Goal: Task Accomplishment & Management: Manage account settings

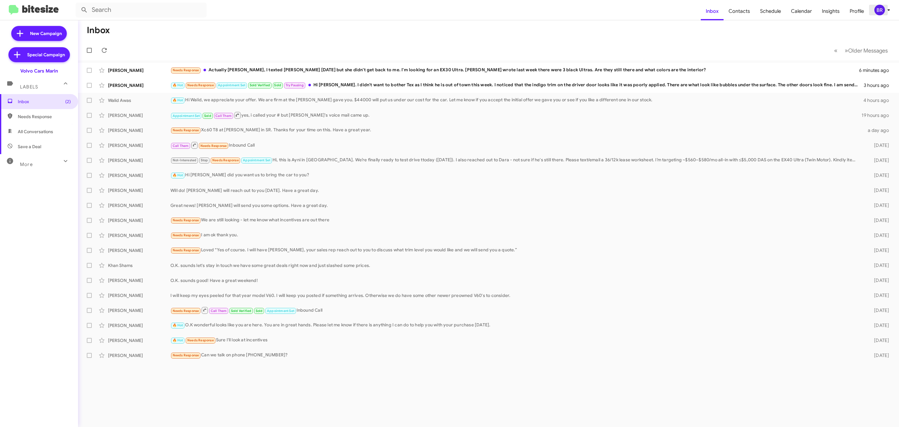
click at [666, 11] on div "BR" at bounding box center [880, 10] width 11 height 11
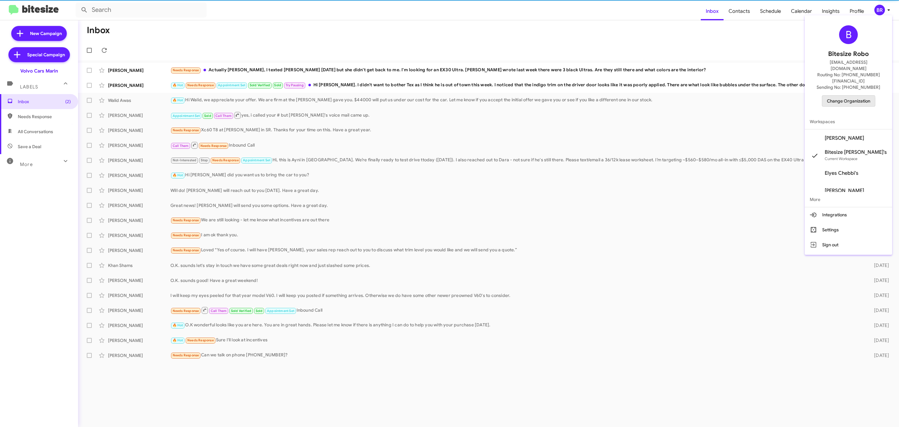
click at [666, 96] on span "Change Organization" at bounding box center [848, 101] width 43 height 11
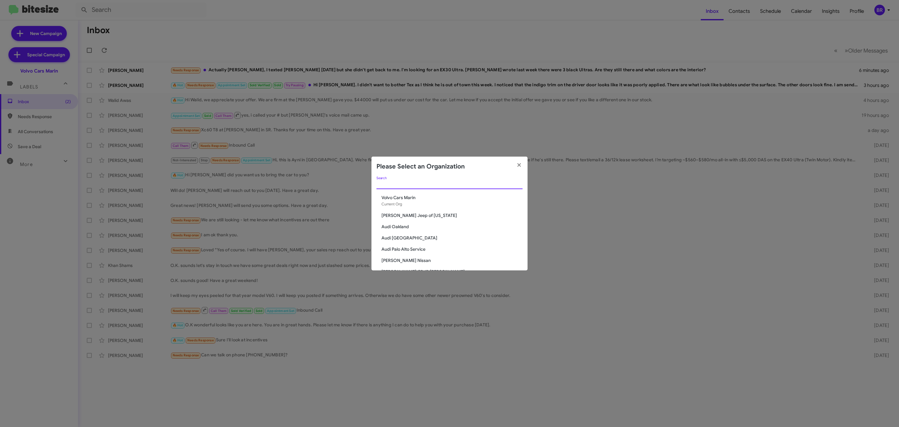
click at [434, 186] on input "Search" at bounding box center [450, 184] width 146 height 5
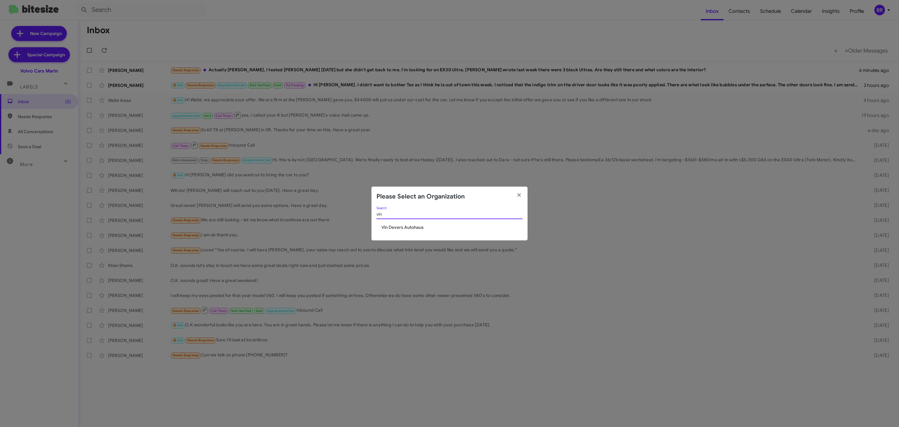
type input "vin"
click at [409, 224] on span "Vin Devers Autohaus" at bounding box center [452, 227] width 141 height 6
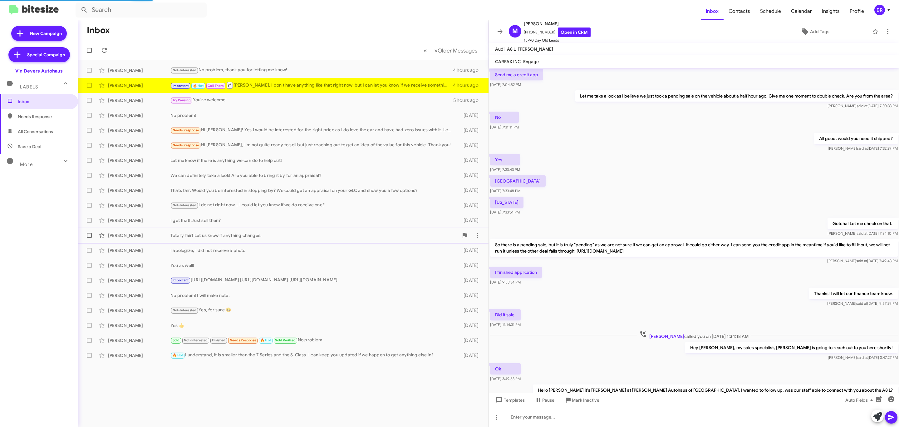
scroll to position [102, 0]
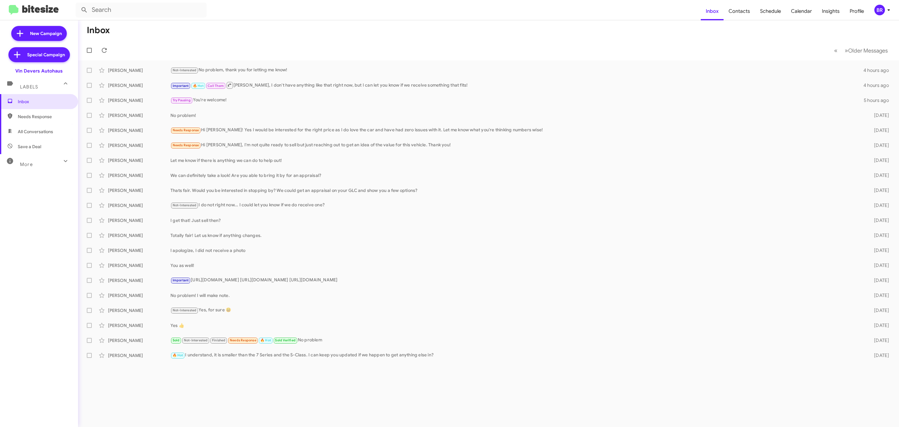
click at [880, 11] on div "BR" at bounding box center [880, 10] width 11 height 11
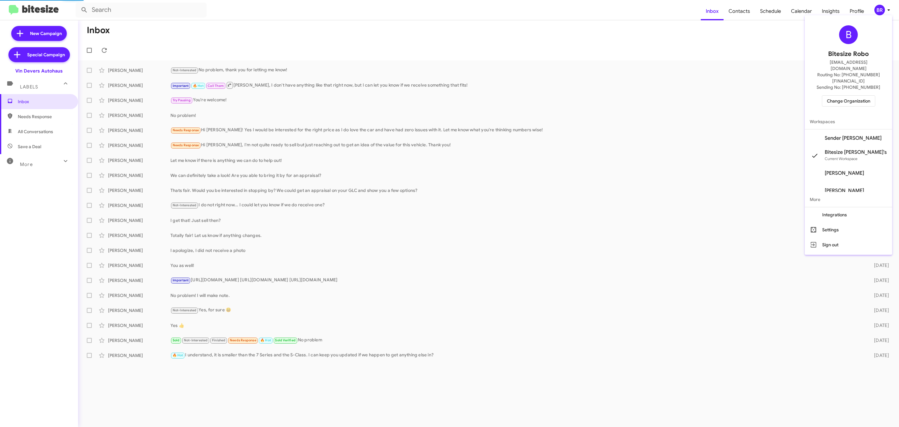
click at [842, 96] on span "Change Organization" at bounding box center [848, 101] width 43 height 11
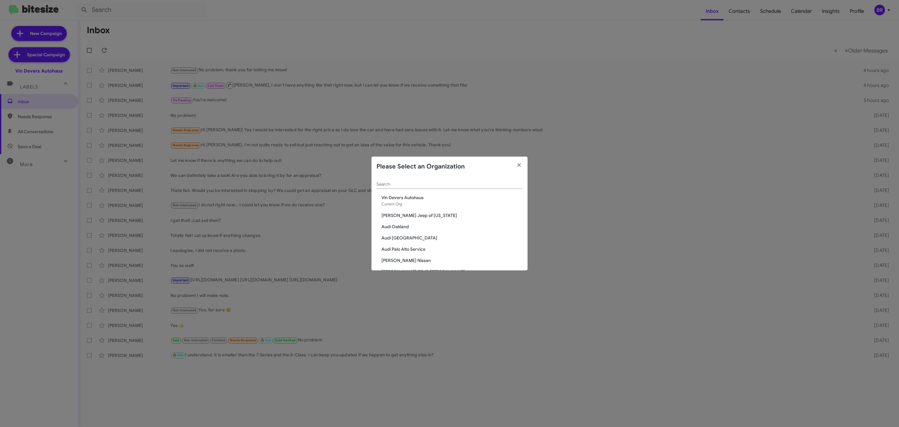
click at [476, 182] on input "Search" at bounding box center [450, 184] width 146 height 5
type input "san"
click at [436, 246] on span "San Leandro Chrysler Jeep Dodge Ram" at bounding box center [452, 246] width 141 height 6
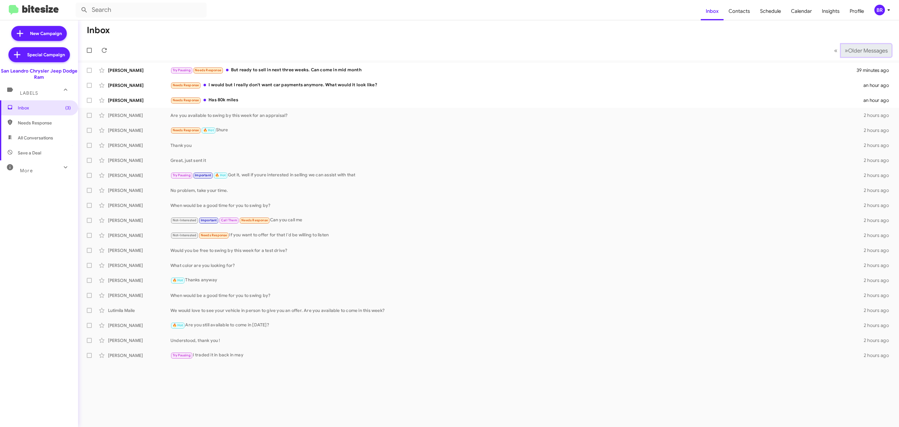
click at [859, 45] on button "» Next Older Messages" at bounding box center [866, 50] width 51 height 13
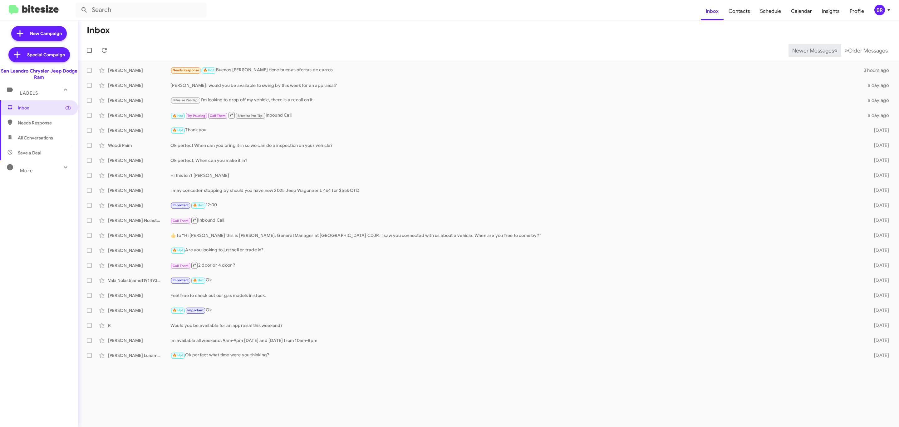
click at [809, 50] on span "Newer Messages" at bounding box center [814, 50] width 42 height 7
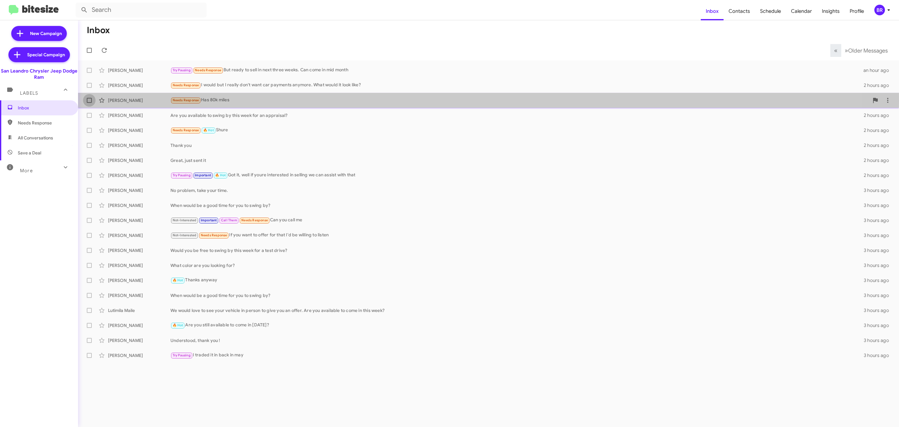
click at [87, 102] on span at bounding box center [89, 100] width 5 height 5
click at [89, 103] on input "checkbox" at bounding box center [89, 103] width 0 height 0
checkbox input "true"
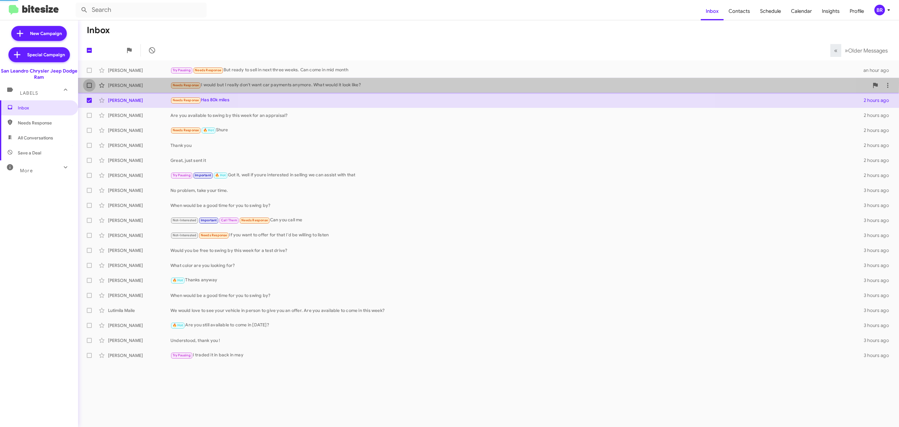
click at [85, 83] on label at bounding box center [89, 85] width 12 height 12
click at [89, 88] on input "checkbox" at bounding box center [89, 88] width 0 height 0
checkbox input "true"
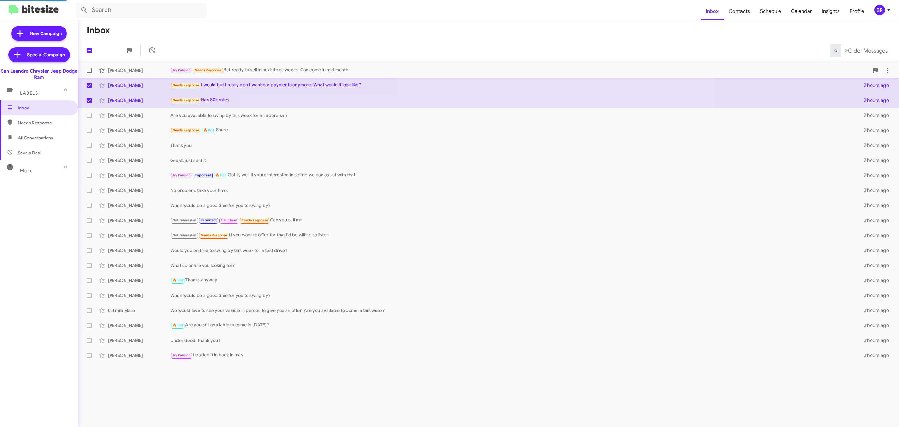
click at [90, 73] on label at bounding box center [89, 70] width 12 height 12
click at [89, 73] on input "checkbox" at bounding box center [89, 73] width 0 height 0
checkbox input "true"
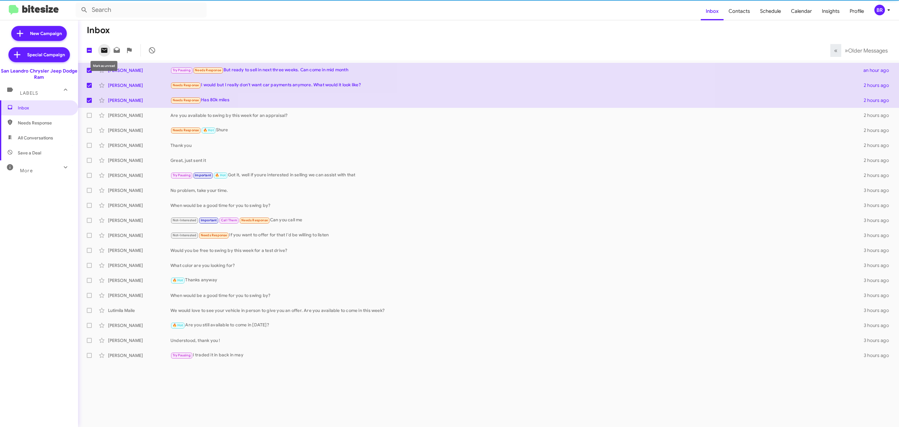
click at [103, 54] on button at bounding box center [104, 50] width 12 height 12
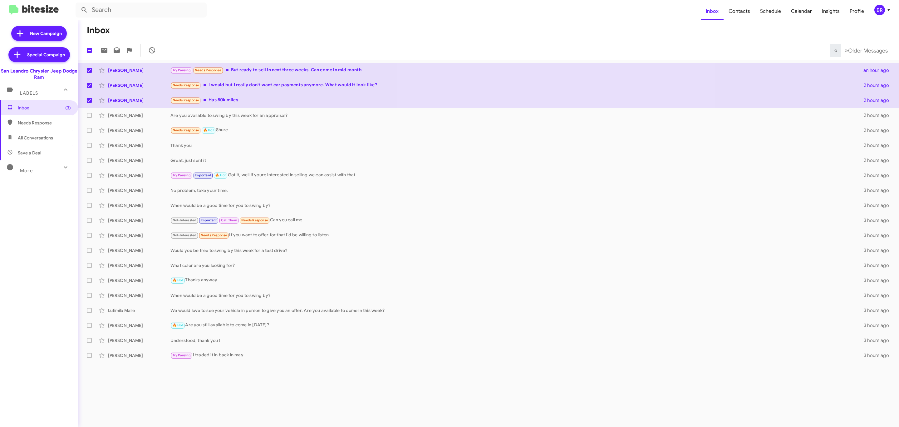
click at [878, 5] on mat-toolbar "Inbox Contacts Schedule Calendar Insights Profile BR" at bounding box center [449, 10] width 899 height 20
click at [875, 17] on mat-toolbar "Inbox Contacts Schedule Calendar Insights Profile BR" at bounding box center [449, 10] width 899 height 20
click at [881, 11] on div "BR" at bounding box center [880, 10] width 11 height 11
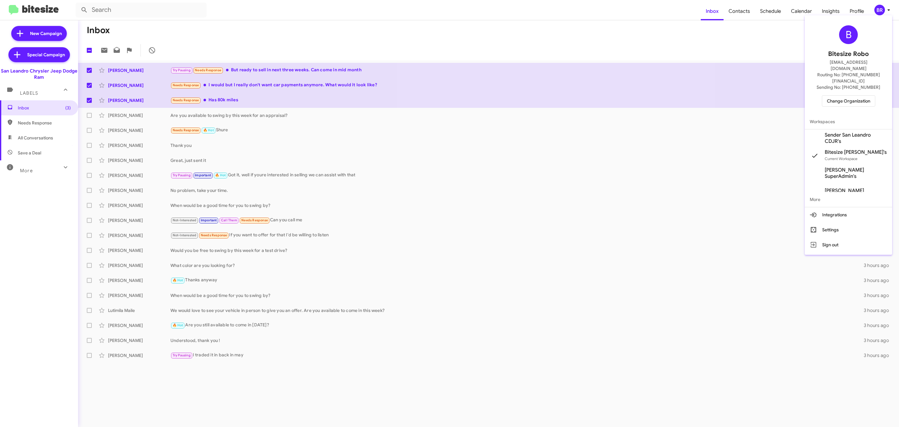
click at [837, 96] on span "Change Organization" at bounding box center [848, 101] width 43 height 11
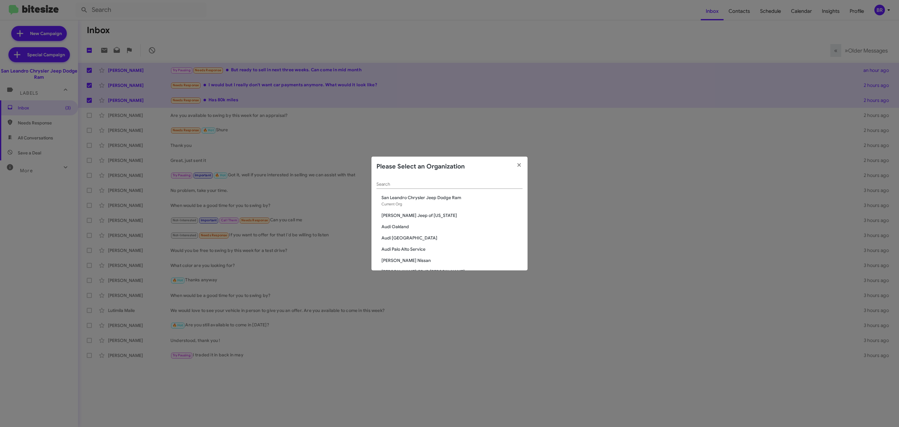
click at [412, 184] on input "Search" at bounding box center [450, 184] width 146 height 5
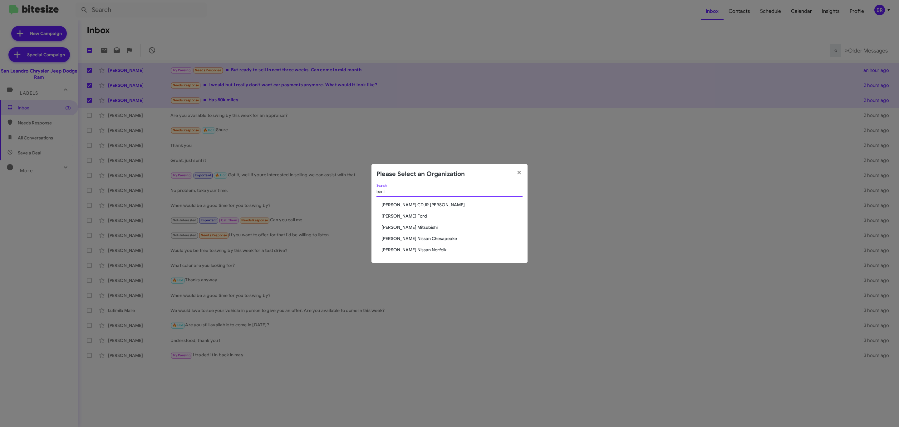
type input "bani"
click at [411, 217] on span "[PERSON_NAME] Ford" at bounding box center [452, 216] width 141 height 6
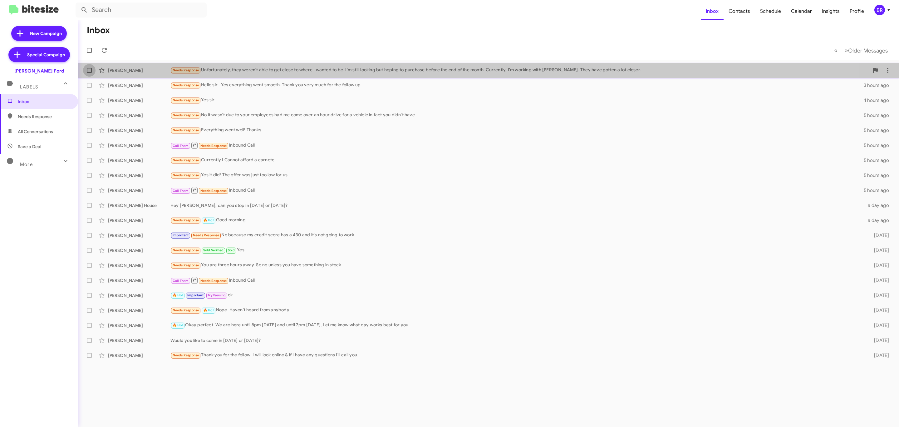
click at [86, 69] on label at bounding box center [89, 70] width 12 height 12
click at [89, 73] on input "checkbox" at bounding box center [89, 73] width 0 height 0
checkbox input "true"
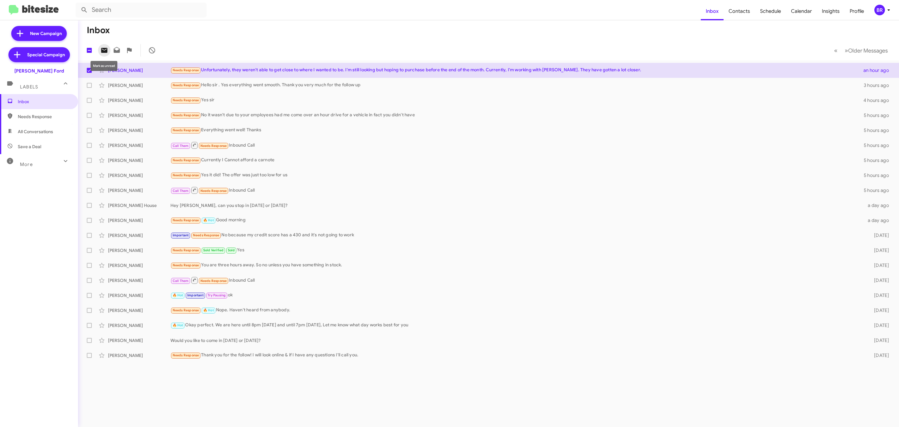
click at [102, 51] on icon at bounding box center [104, 50] width 6 height 5
click at [884, 10] on div "BR" at bounding box center [880, 10] width 11 height 11
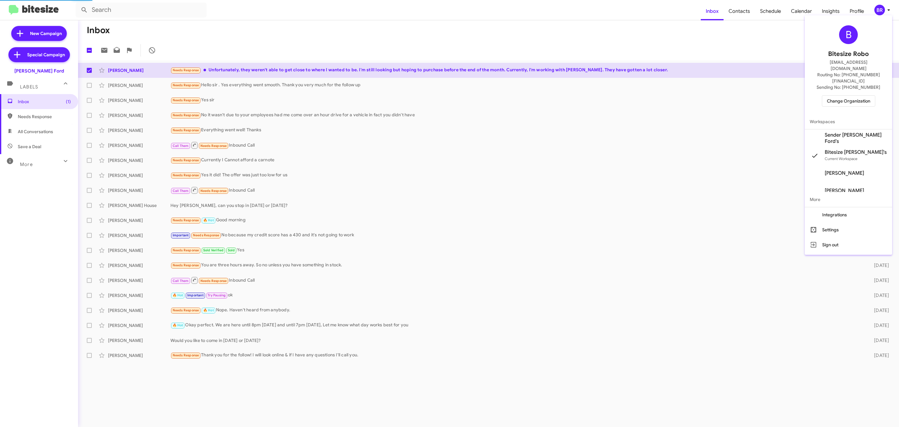
click at [841, 96] on span "Change Organization" at bounding box center [848, 101] width 43 height 11
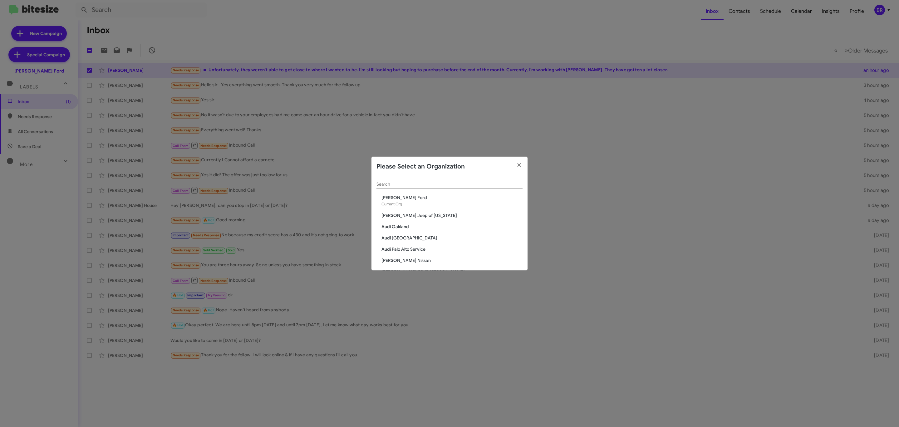
click at [453, 186] on input "Search" at bounding box center [450, 184] width 146 height 5
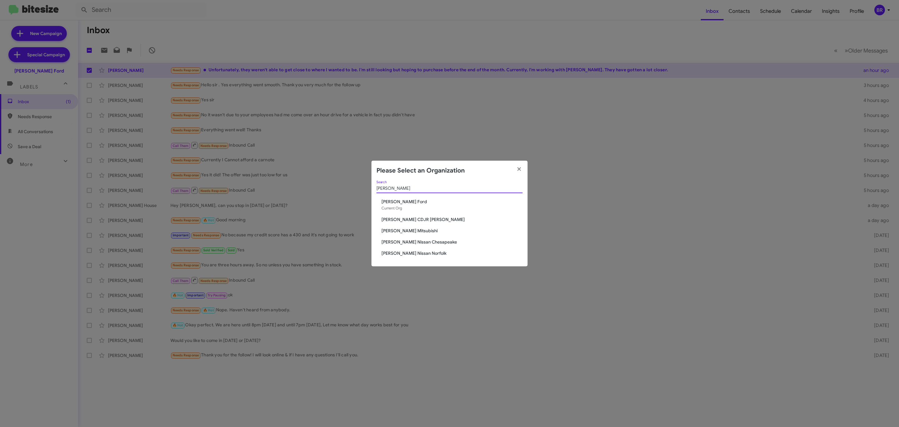
type input "banister"
click at [422, 220] on span "[PERSON_NAME] CDJR [PERSON_NAME]" at bounding box center [452, 219] width 141 height 6
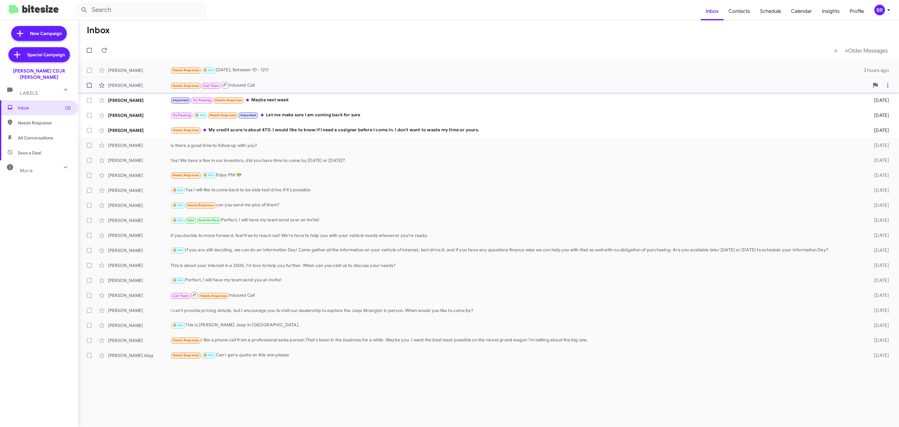
click at [88, 84] on span at bounding box center [89, 85] width 5 height 5
click at [89, 88] on input "checkbox" at bounding box center [89, 88] width 0 height 0
checkbox input "true"
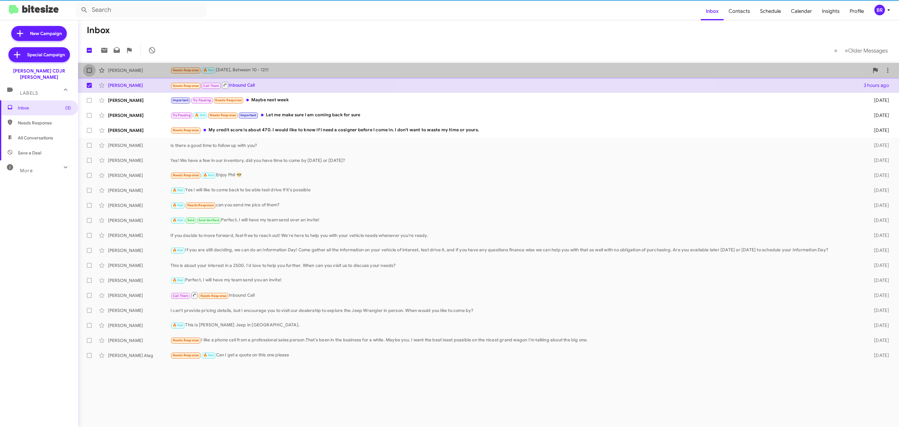
click at [87, 72] on span at bounding box center [89, 70] width 5 height 5
click at [89, 73] on input "checkbox" at bounding box center [89, 73] width 0 height 0
checkbox input "true"
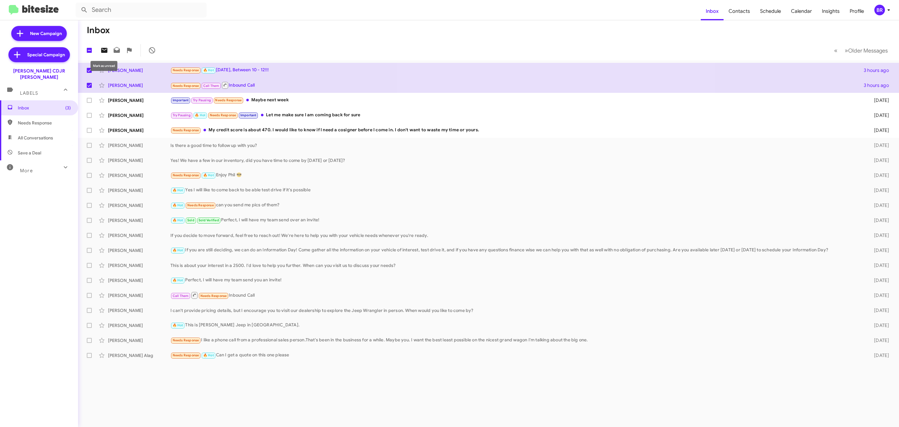
click at [103, 47] on icon at bounding box center [104, 50] width 7 height 7
click at [884, 10] on div "BR" at bounding box center [880, 10] width 11 height 11
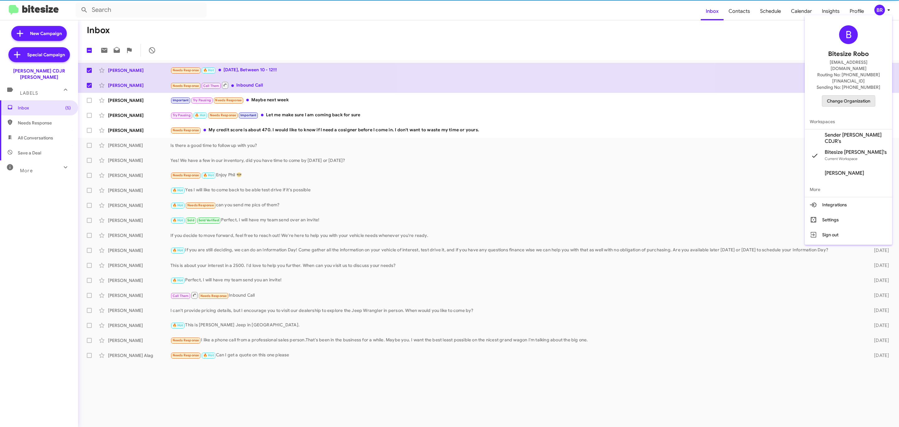
click at [845, 96] on span "Change Organization" at bounding box center [848, 101] width 43 height 11
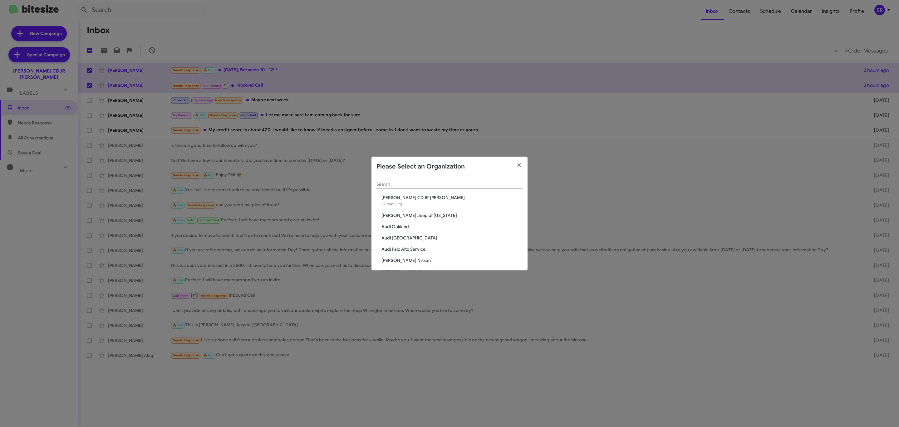
click at [417, 180] on div "Search" at bounding box center [450, 182] width 146 height 12
click at [417, 183] on input "Search" at bounding box center [450, 184] width 146 height 5
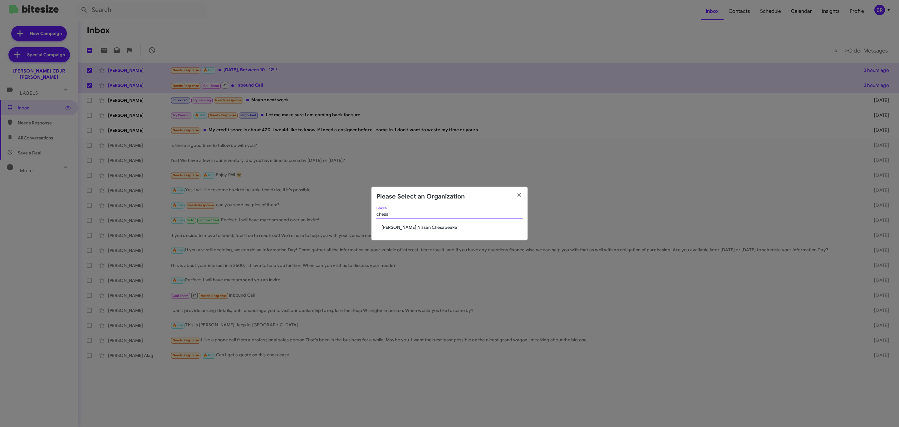
type input "chesa"
click at [420, 224] on span "Banister Nissan Chesapeake" at bounding box center [452, 227] width 141 height 6
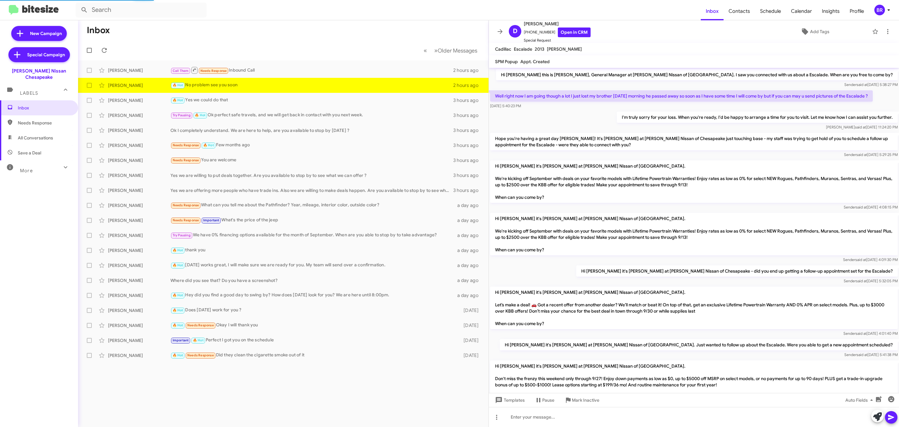
scroll to position [239, 0]
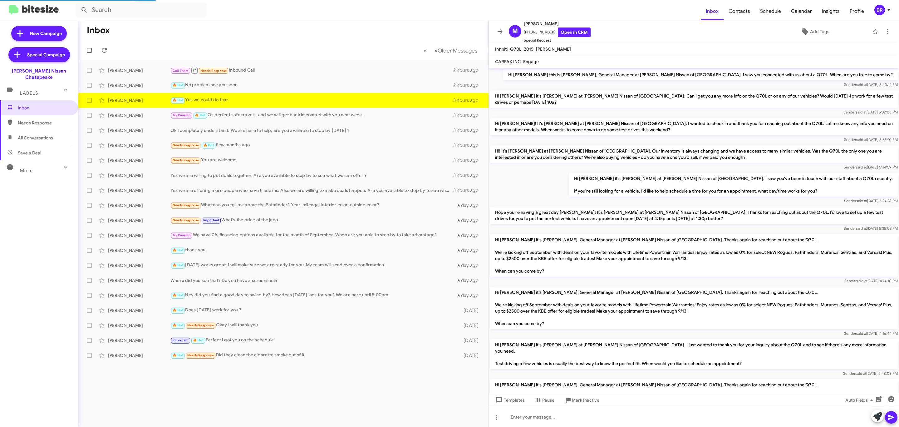
scroll to position [243, 0]
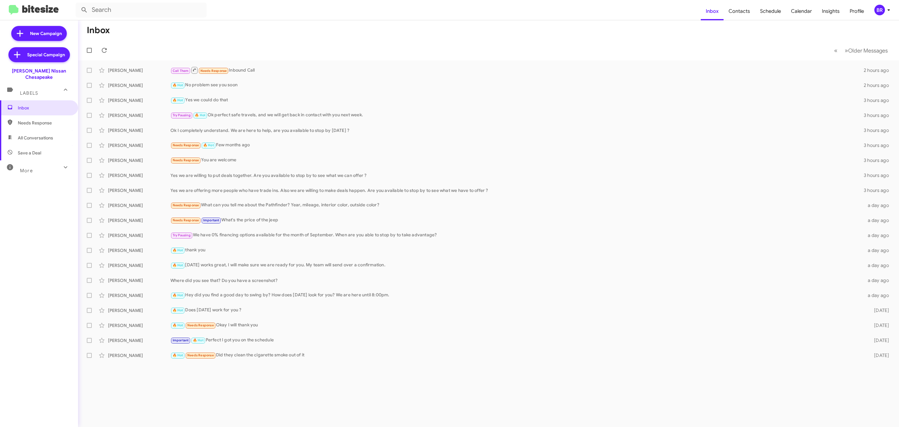
click at [884, 13] on div "BR" at bounding box center [880, 10] width 11 height 11
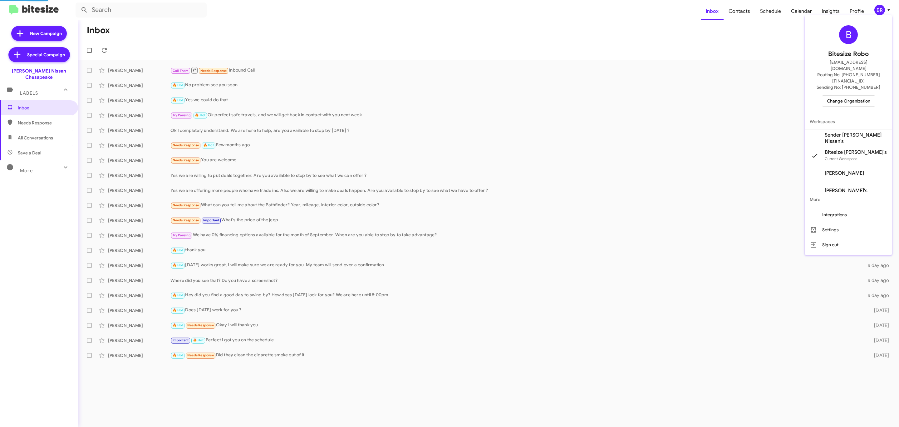
click at [848, 96] on span "Change Organization" at bounding box center [848, 101] width 43 height 11
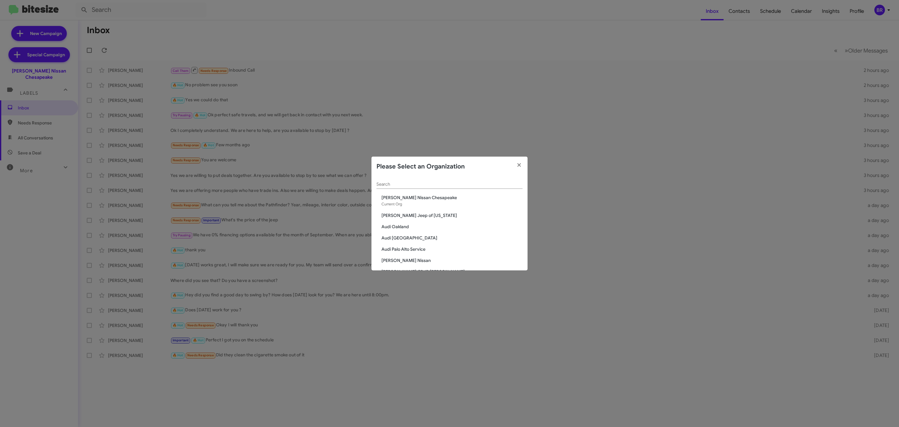
click at [453, 184] on input "Search" at bounding box center [450, 184] width 146 height 5
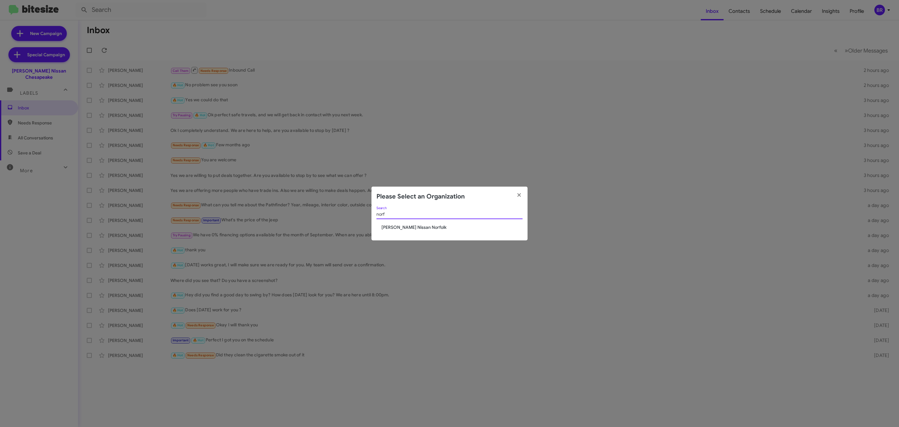
type input "norf"
click at [401, 228] on span "[PERSON_NAME] Nissan Norfolk" at bounding box center [452, 227] width 141 height 6
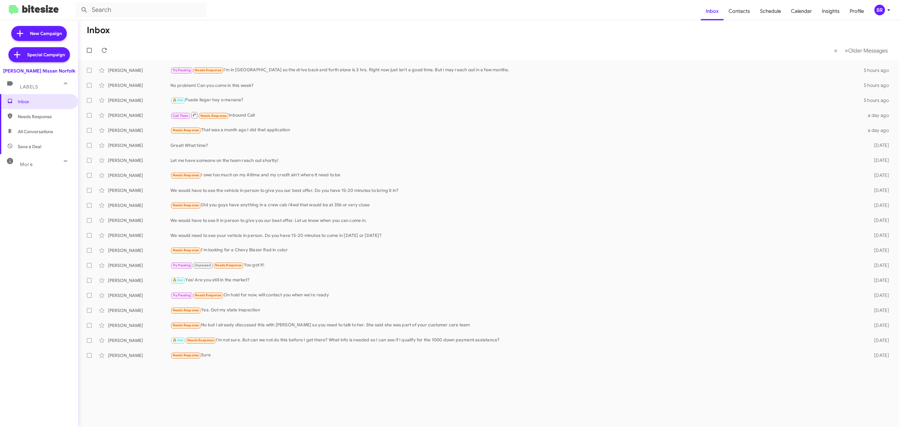
click at [877, 11] on div "BR" at bounding box center [880, 10] width 11 height 11
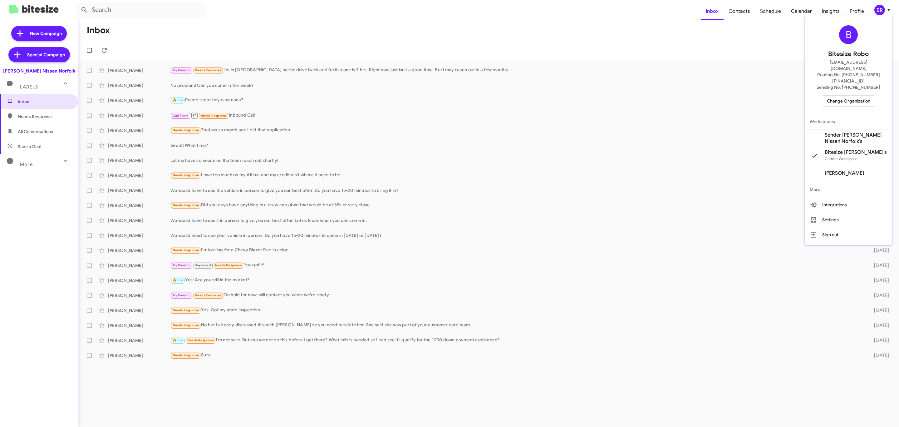
click at [410, 23] on div at bounding box center [449, 213] width 899 height 427
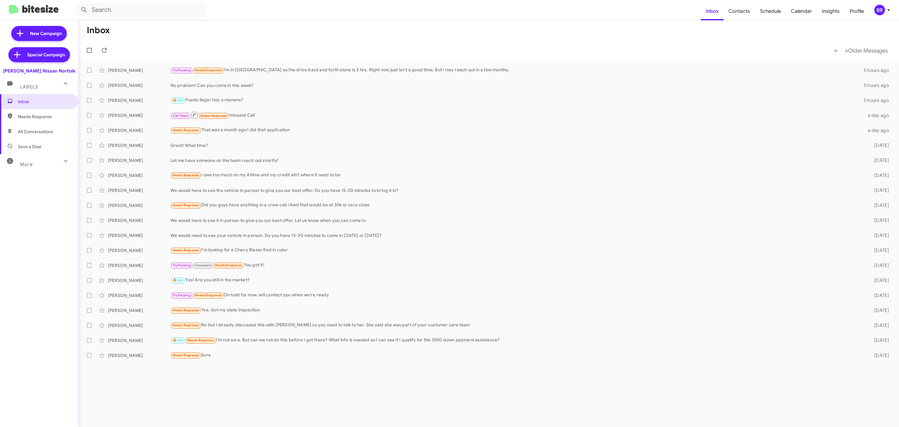
click at [877, 12] on div "BR" at bounding box center [880, 10] width 11 height 11
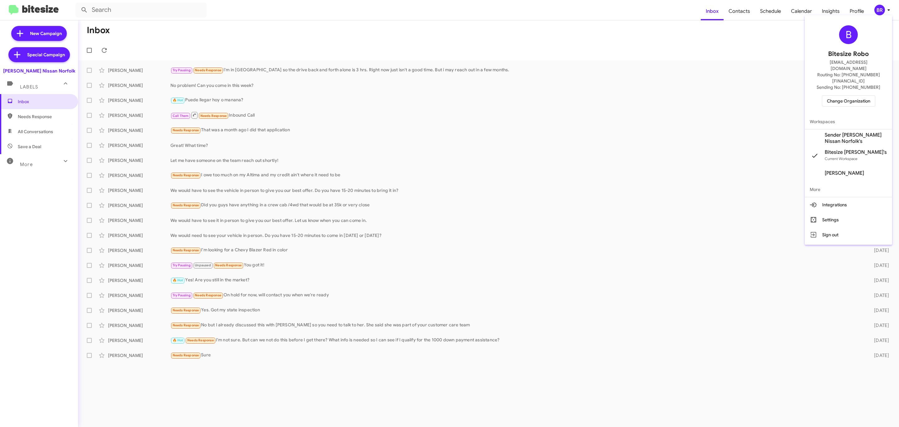
click at [846, 96] on span "Change Organization" at bounding box center [848, 101] width 43 height 11
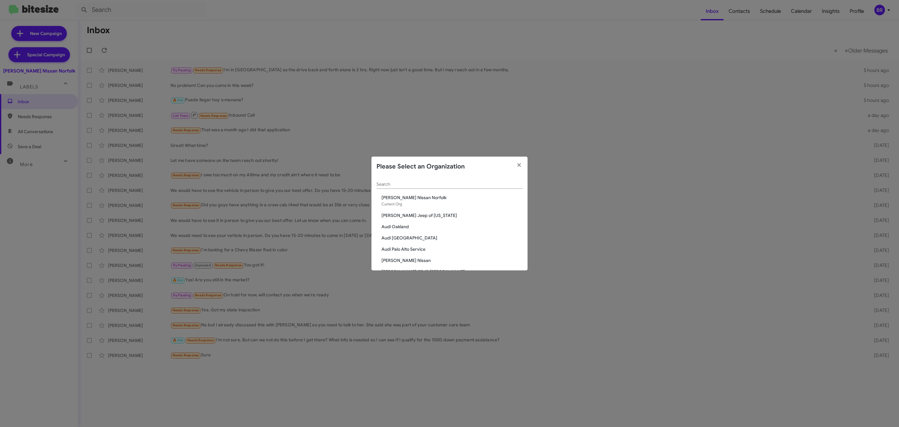
click at [461, 184] on input "Search" at bounding box center [450, 184] width 146 height 5
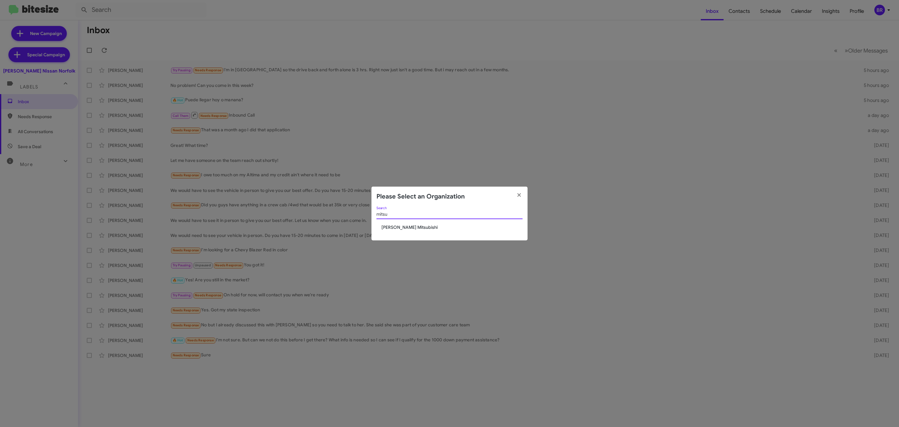
type input "mitsu"
click at [399, 226] on span "[PERSON_NAME] Mitsubishi" at bounding box center [452, 227] width 141 height 6
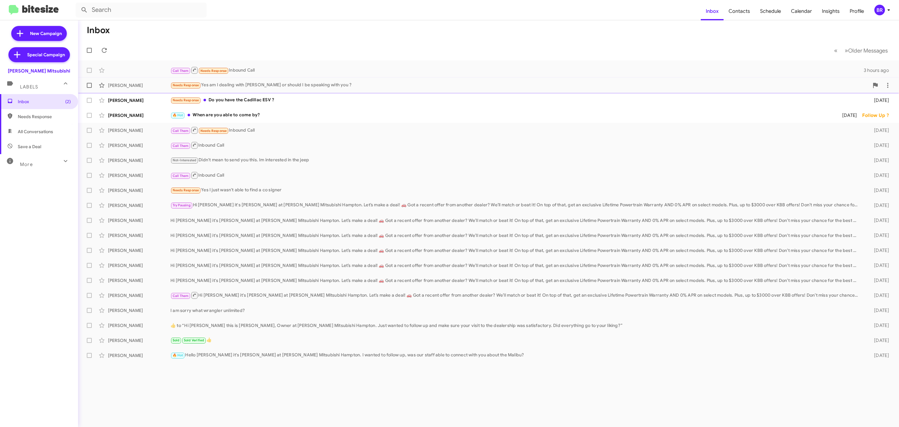
click at [92, 85] on label at bounding box center [89, 85] width 12 height 12
click at [89, 88] on input "checkbox" at bounding box center [89, 88] width 0 height 0
checkbox input "true"
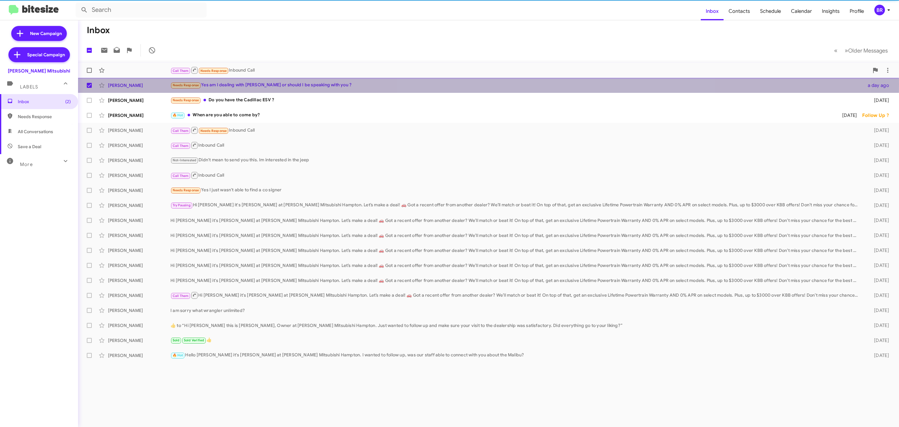
click at [87, 71] on span at bounding box center [89, 70] width 5 height 5
click at [89, 73] on input "checkbox" at bounding box center [89, 73] width 0 height 0
checkbox input "true"
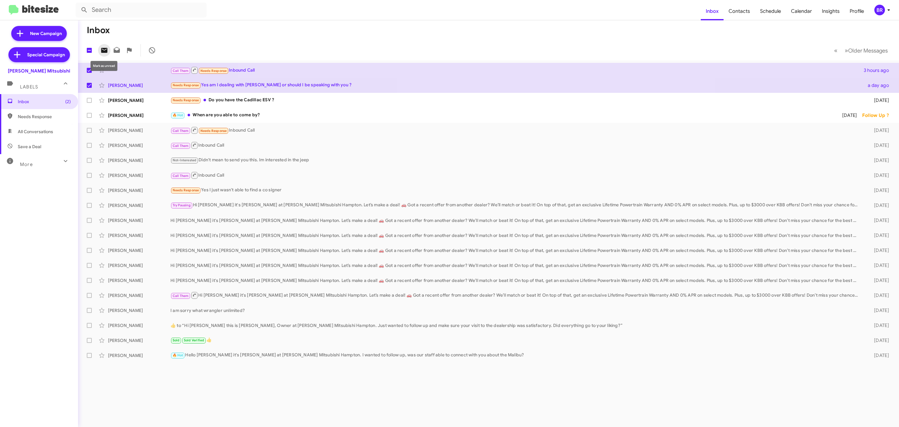
click at [103, 52] on icon at bounding box center [104, 50] width 6 height 5
click div "BR"
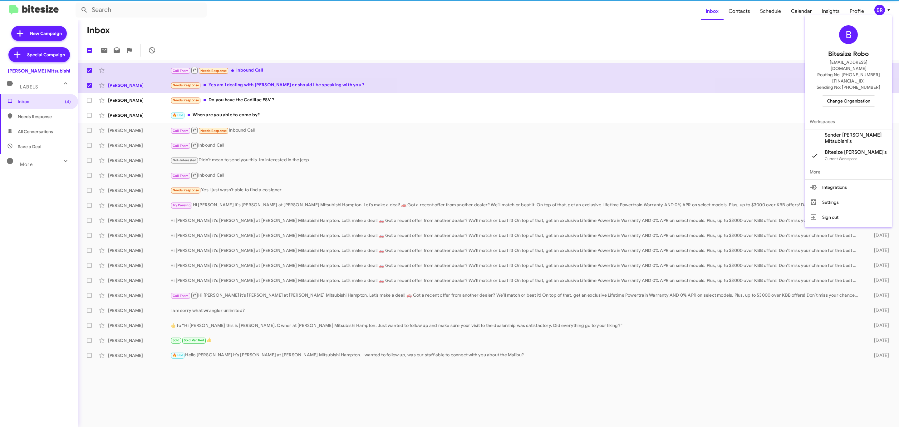
click span "Change Organization"
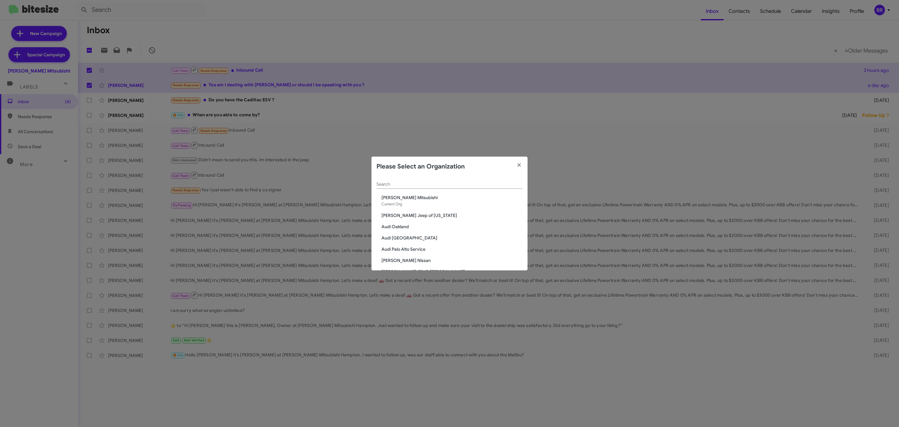
click input "Search"
paste input "Robert Pantil"
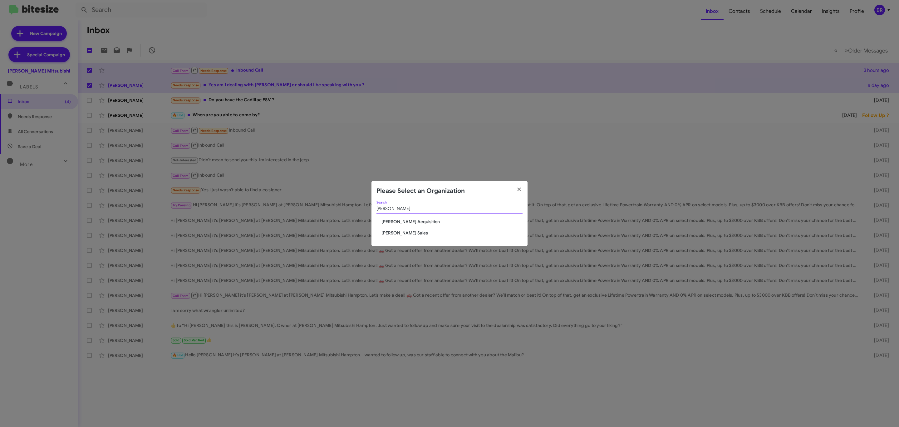
type input "tony"
click span "Tony Honda Sales"
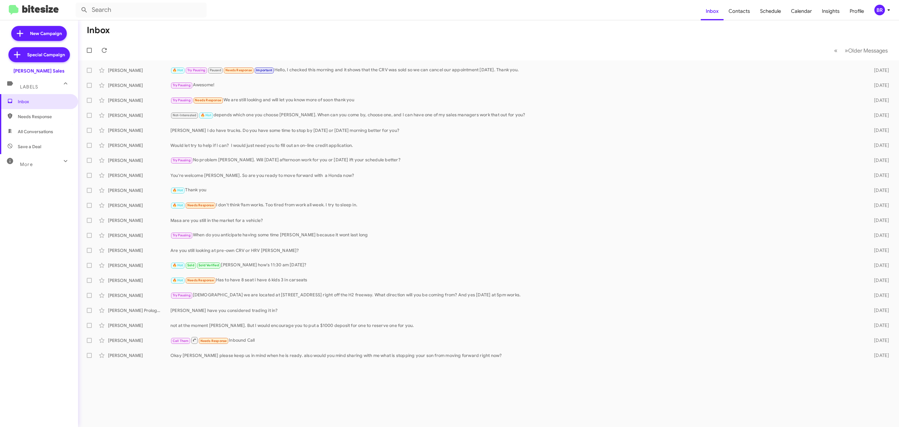
click at [882, 12] on div "BR" at bounding box center [880, 10] width 11 height 11
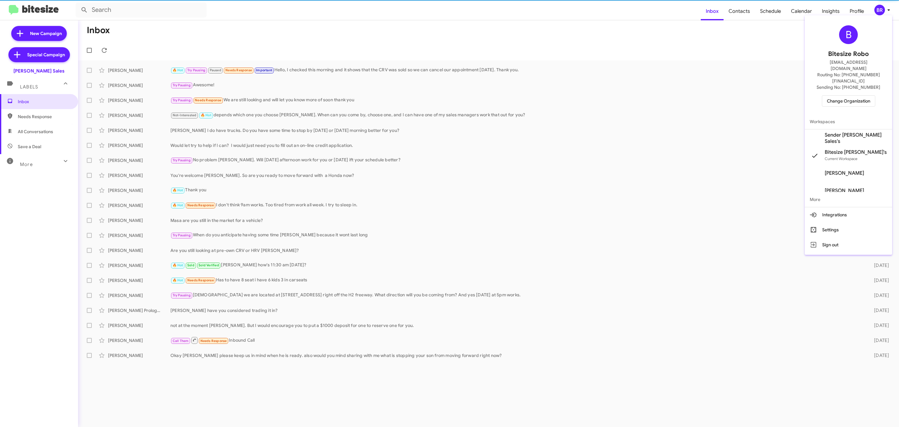
click at [844, 96] on span "Change Organization" at bounding box center [848, 101] width 43 height 11
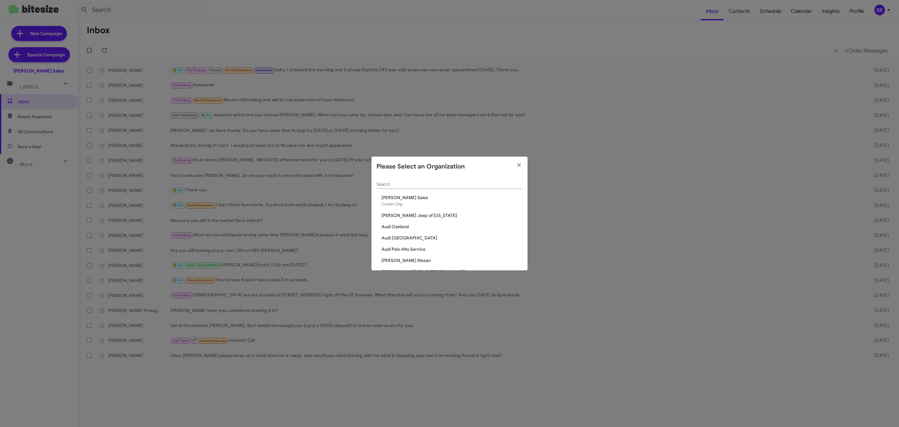
drag, startPoint x: 419, startPoint y: 189, endPoint x: 423, endPoint y: 186, distance: 4.9
click at [419, 189] on div "Search" at bounding box center [450, 185] width 146 height 18
click at [424, 184] on input "Search" at bounding box center [450, 184] width 146 height 5
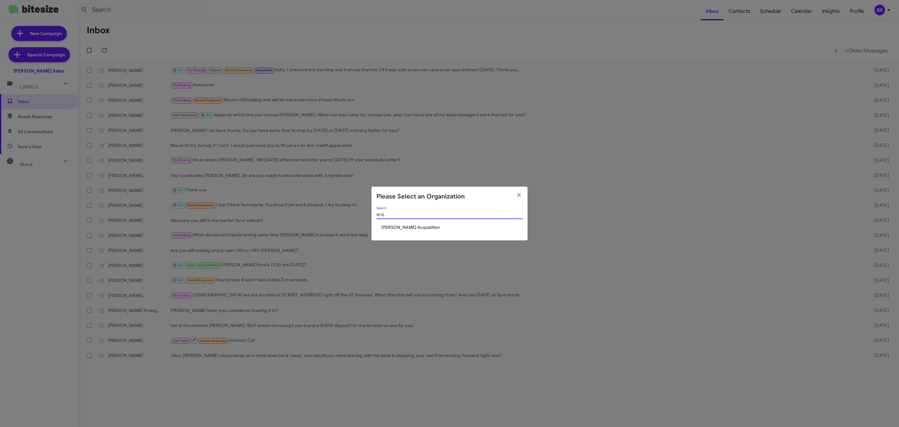
type input "acq"
click at [408, 229] on span "[PERSON_NAME] Acquisition" at bounding box center [452, 227] width 141 height 6
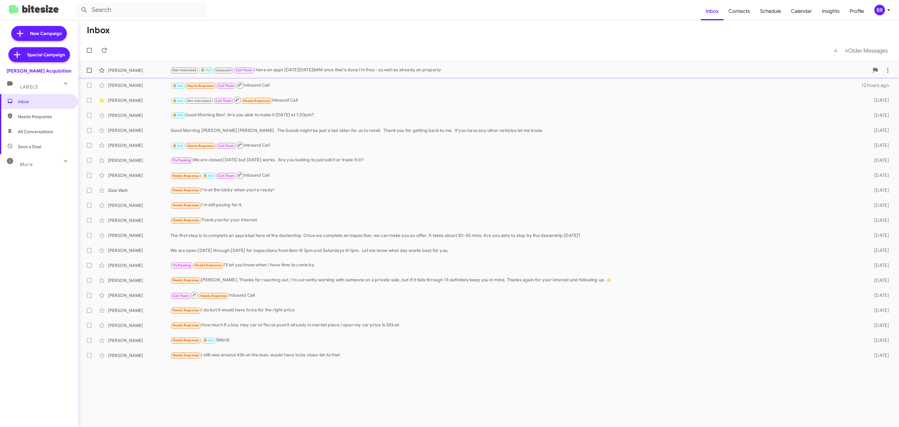
click at [86, 69] on label at bounding box center [89, 70] width 12 height 12
click at [89, 73] on input "checkbox" at bounding box center [89, 73] width 0 height 0
checkbox input "true"
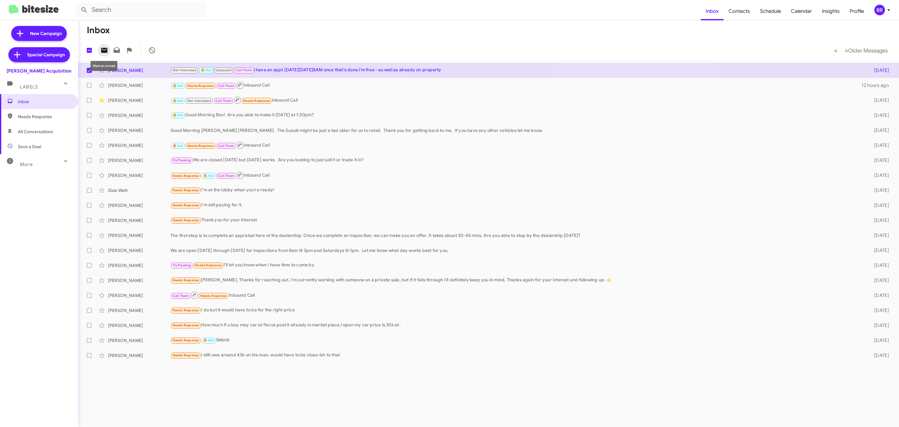
click at [105, 48] on icon at bounding box center [104, 50] width 6 height 5
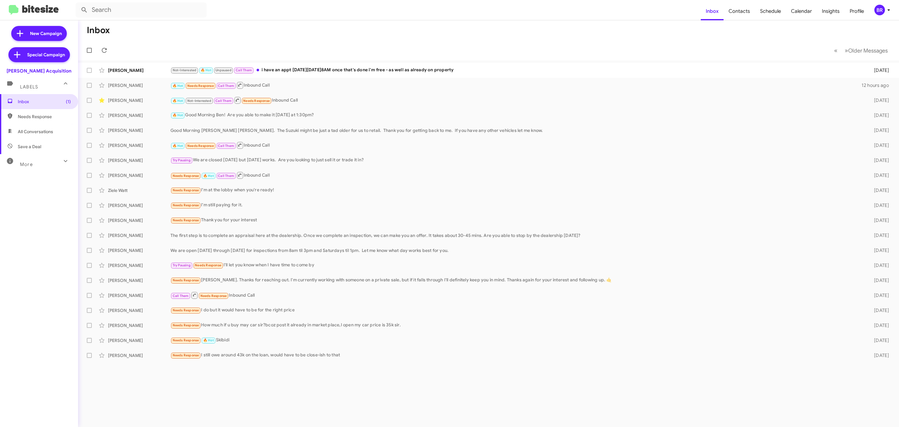
click at [879, 9] on div "BR" at bounding box center [880, 10] width 11 height 11
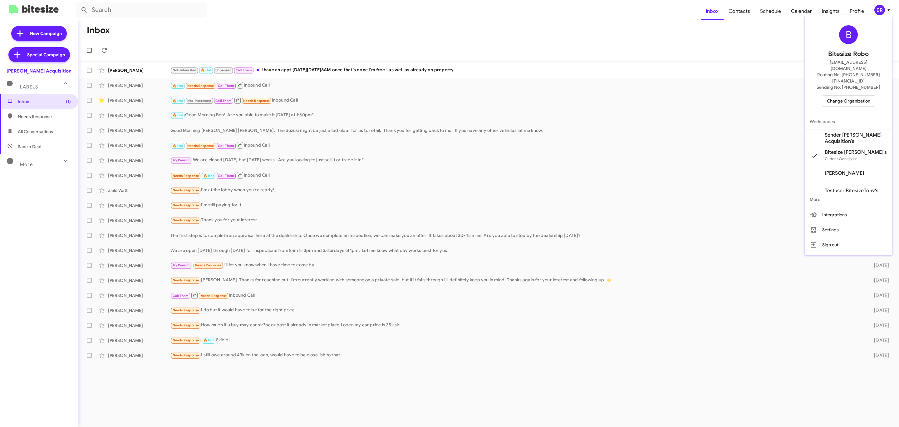
click at [846, 96] on span "Change Organization" at bounding box center [848, 101] width 43 height 11
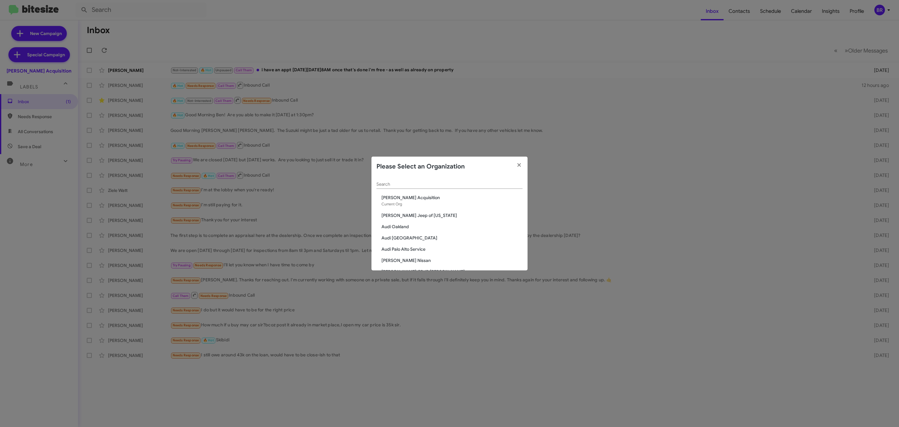
click at [437, 183] on input "Search" at bounding box center [450, 184] width 146 height 5
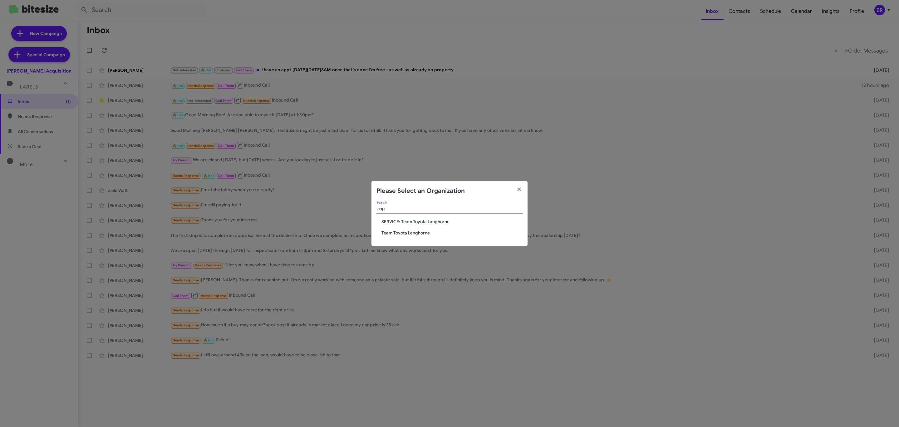
type input "lang"
click at [414, 229] on div "lang Search SERVICE: Team Toyota Langhorne Team Toyota Langhorne" at bounding box center [450, 223] width 156 height 45
click at [413, 230] on span "Team Toyota Langhorne" at bounding box center [452, 233] width 141 height 6
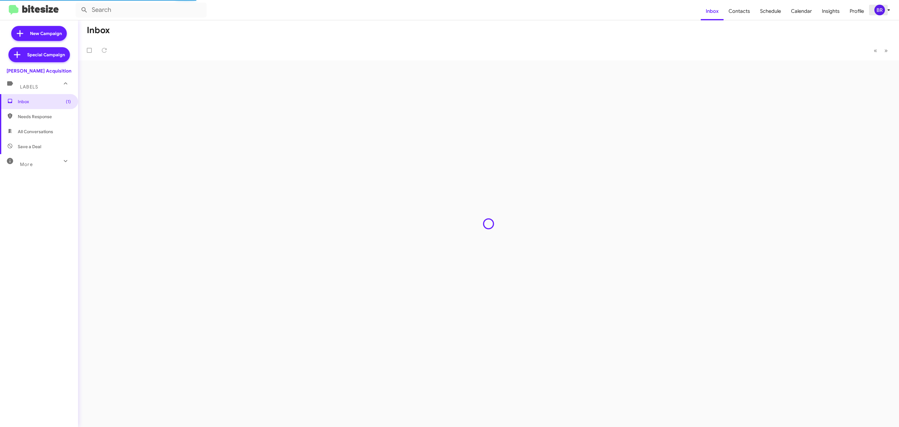
click at [881, 12] on div "BR" at bounding box center [880, 10] width 11 height 11
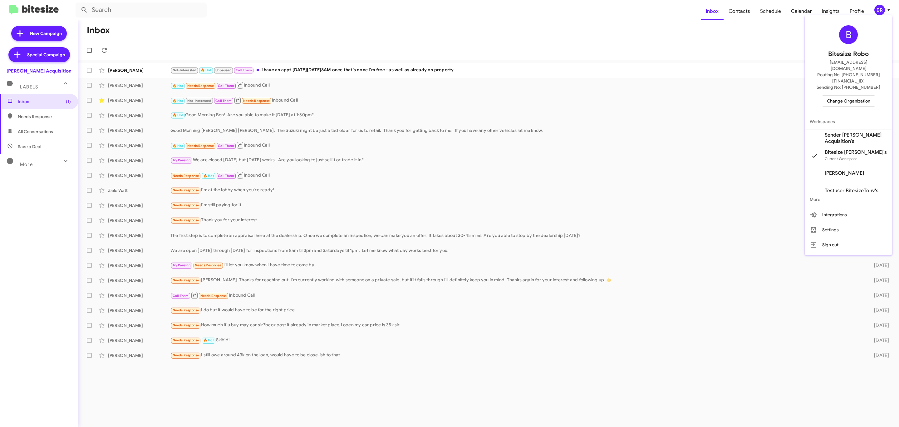
click at [858, 96] on span "Change Organization" at bounding box center [848, 101] width 43 height 11
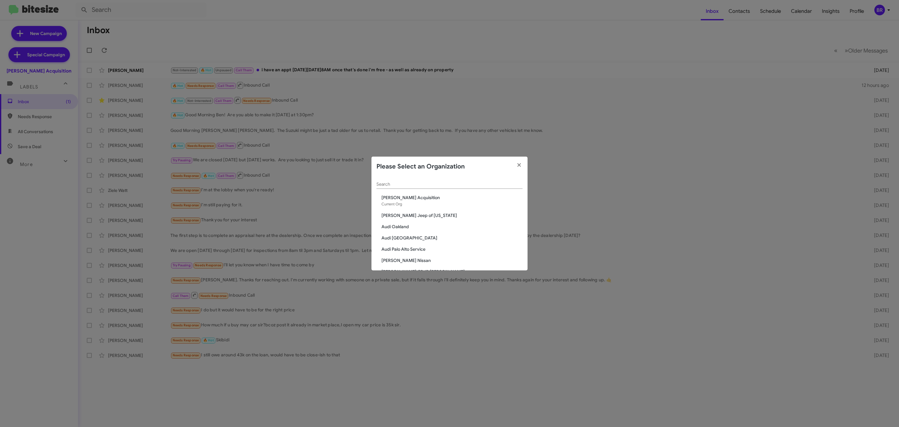
click at [467, 186] on input "Search" at bounding box center [450, 184] width 146 height 5
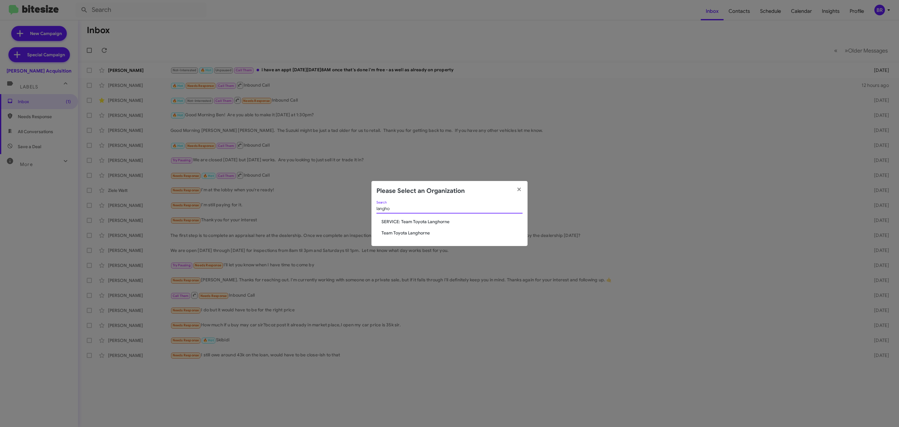
type input "langho"
click at [410, 230] on span "Team Toyota Langhorne" at bounding box center [452, 233] width 141 height 6
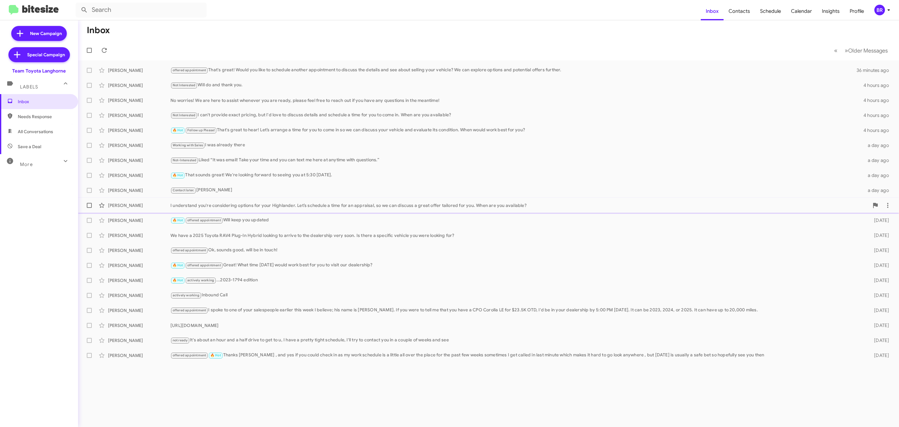
click at [267, 205] on div "I understand you're considering options for your Highlander. Let’s schedule a t…" at bounding box center [520, 205] width 699 height 6
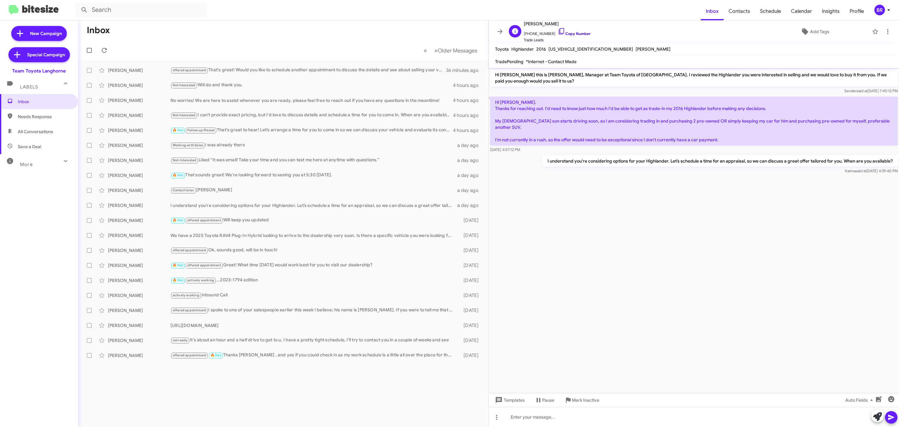
click at [577, 31] on link "Copy Number" at bounding box center [574, 33] width 33 height 5
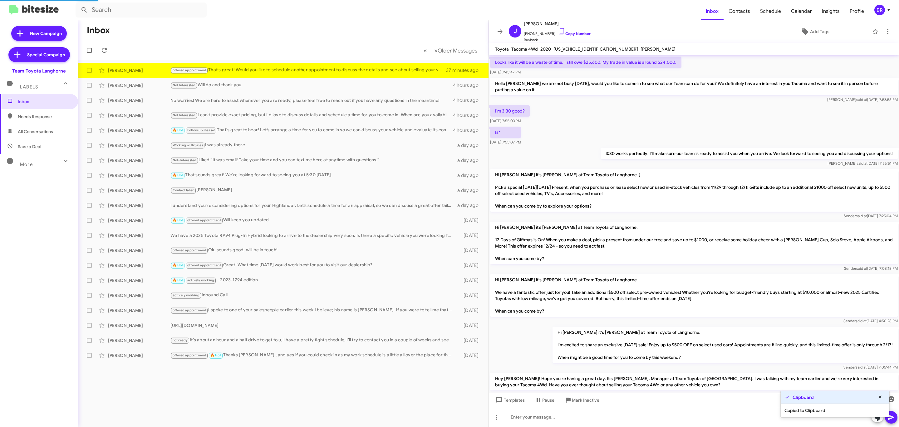
scroll to position [203, 0]
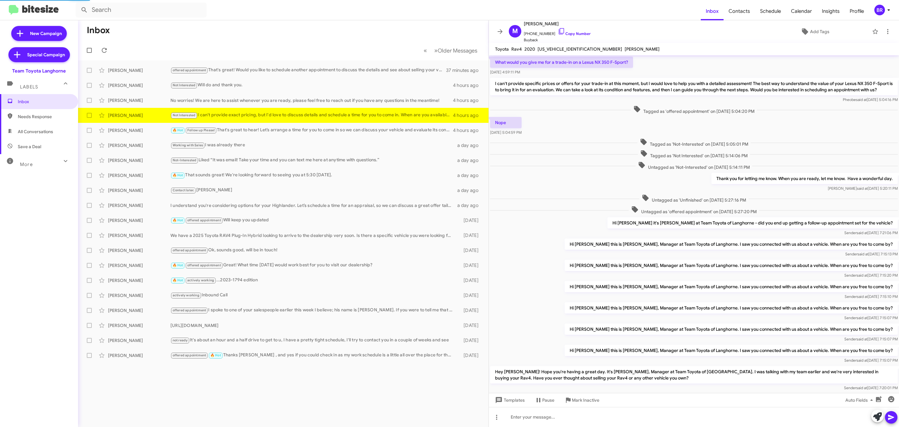
scroll to position [82, 0]
